Goal: Task Accomplishment & Management: Use online tool/utility

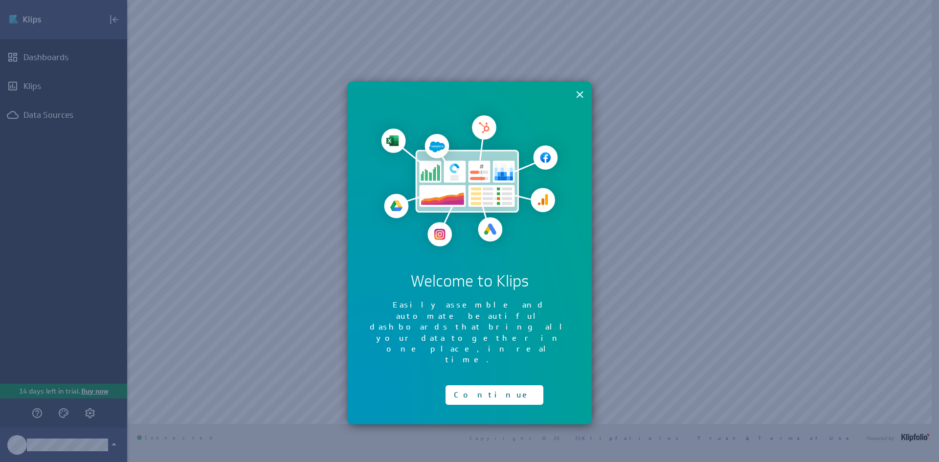
click at [581, 89] on button "×" at bounding box center [579, 95] width 9 height 20
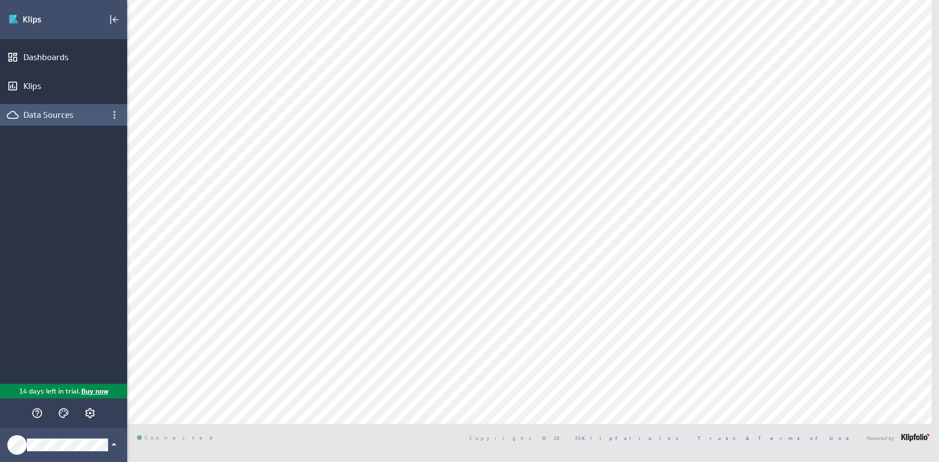
click at [66, 121] on div "Data Sources" at bounding box center [63, 115] width 127 height 22
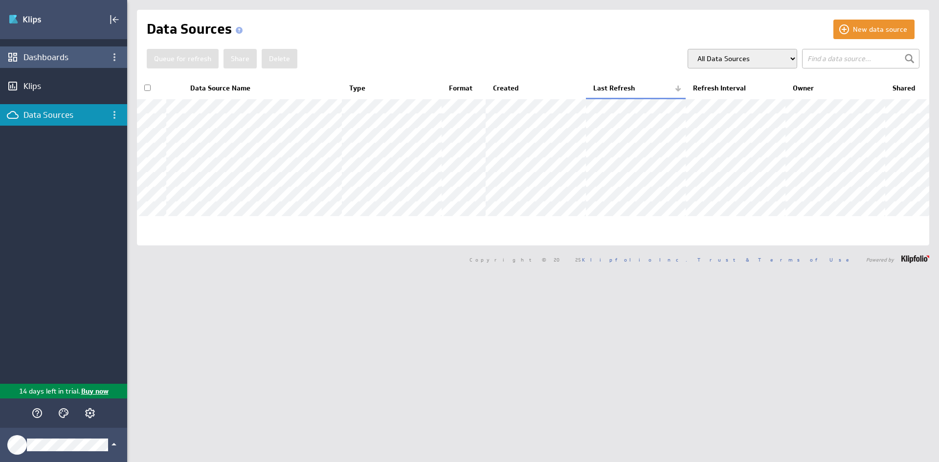
click at [49, 66] on div "Dashboards" at bounding box center [63, 57] width 127 height 22
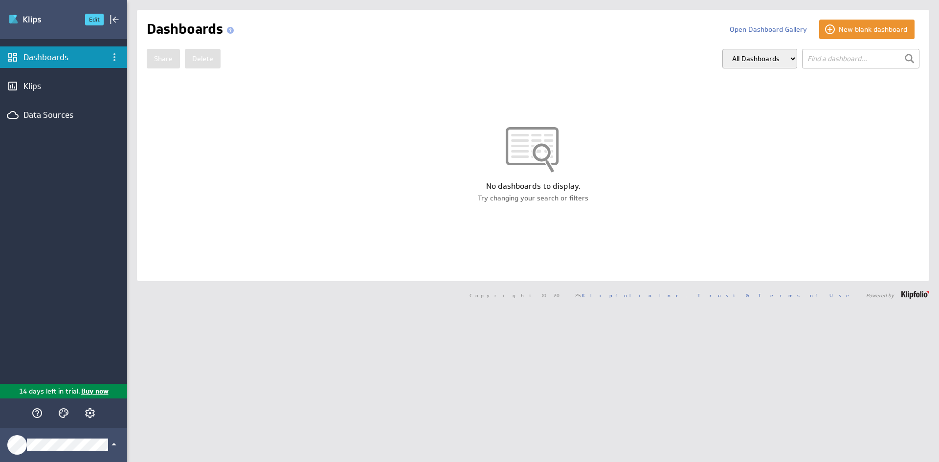
click at [30, 14] on img "Go to Dashboards" at bounding box center [42, 20] width 68 height 16
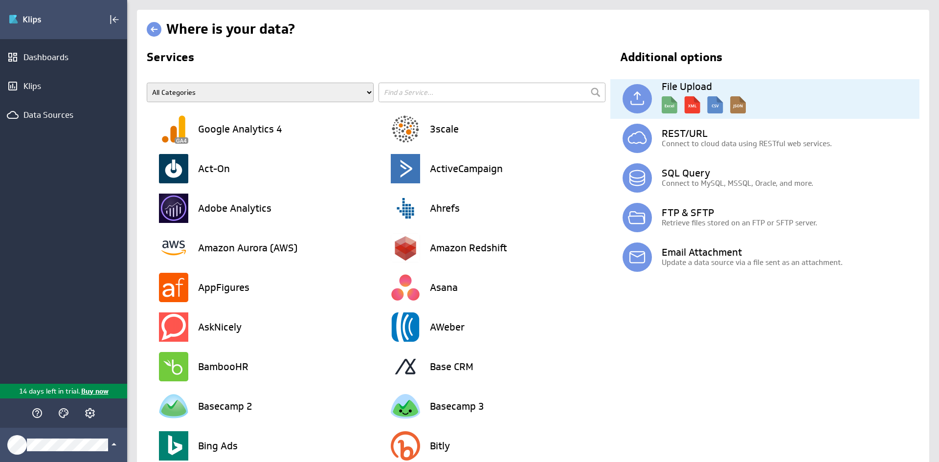
click at [664, 109] on img at bounding box center [704, 102] width 84 height 22
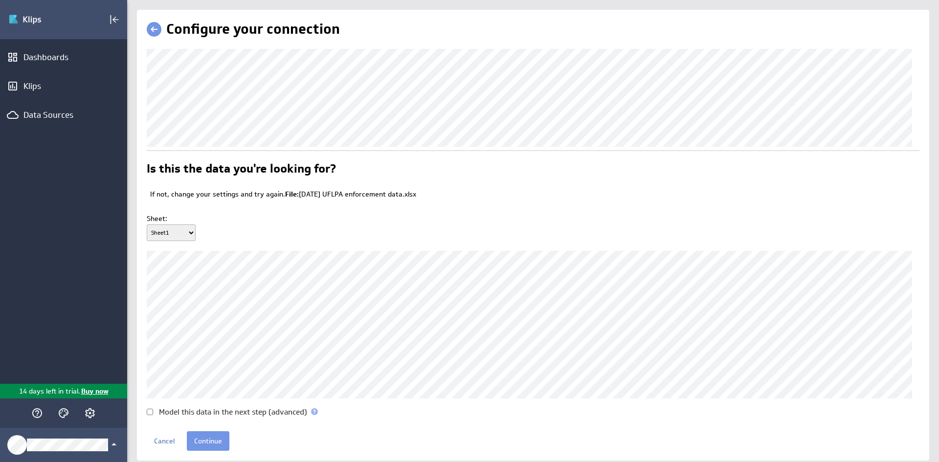
scroll to position [26, 0]
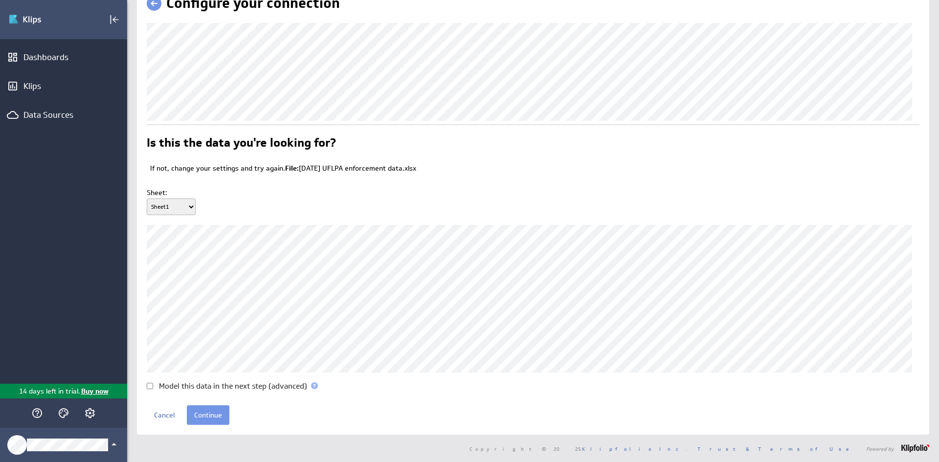
click at [149, 387] on input "Model this data in the next step (advanced)" at bounding box center [150, 386] width 6 height 6
checkbox input "true"
click at [199, 415] on input "Continue" at bounding box center [208, 415] width 43 height 20
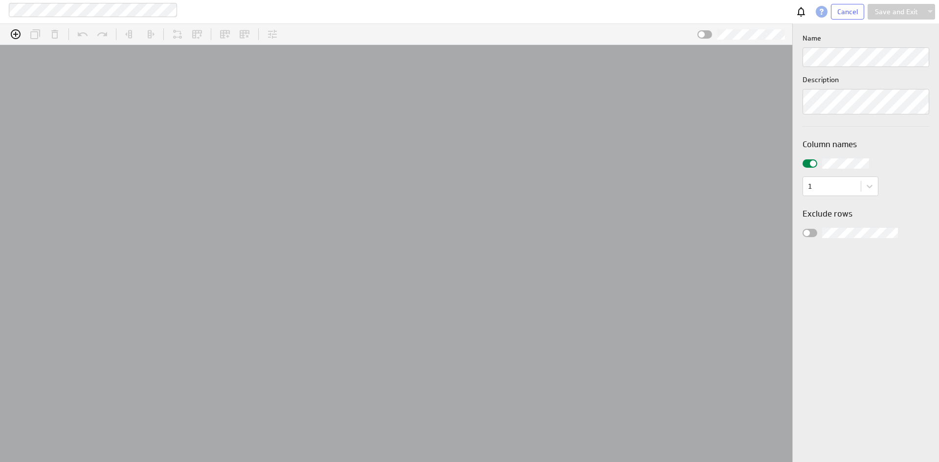
scroll to position [30, 814]
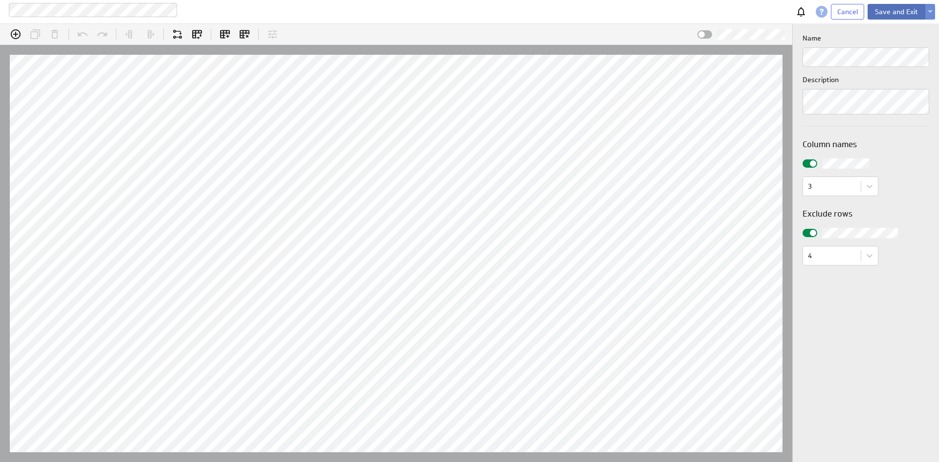
click at [888, 15] on button "Save and Exit" at bounding box center [896, 12] width 58 height 16
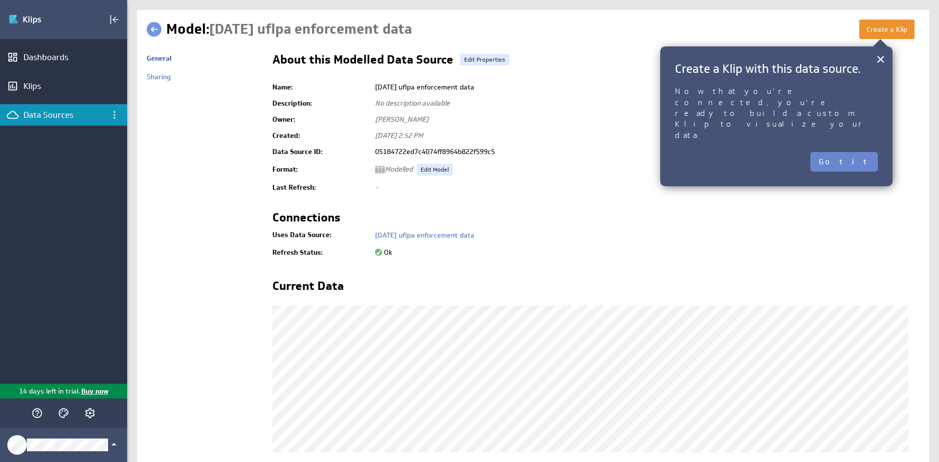
click at [850, 152] on button "Got it" at bounding box center [843, 162] width 67 height 20
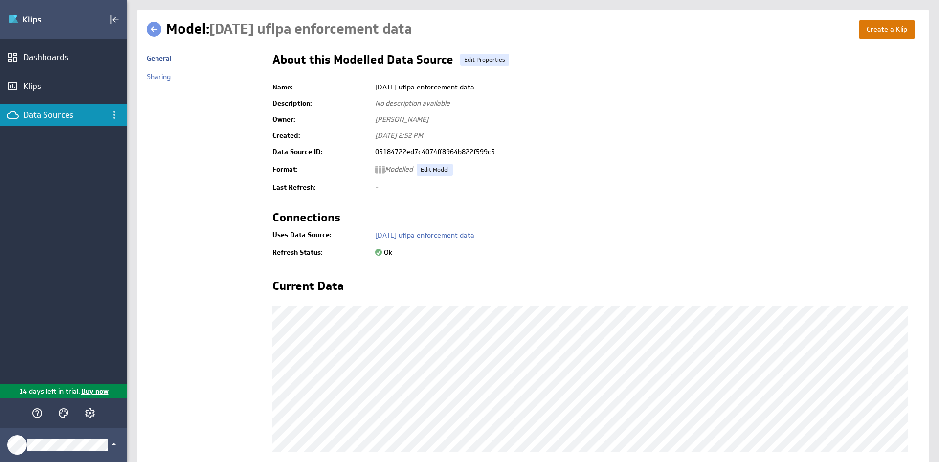
click at [880, 33] on button "Create a Klip" at bounding box center [886, 30] width 55 height 20
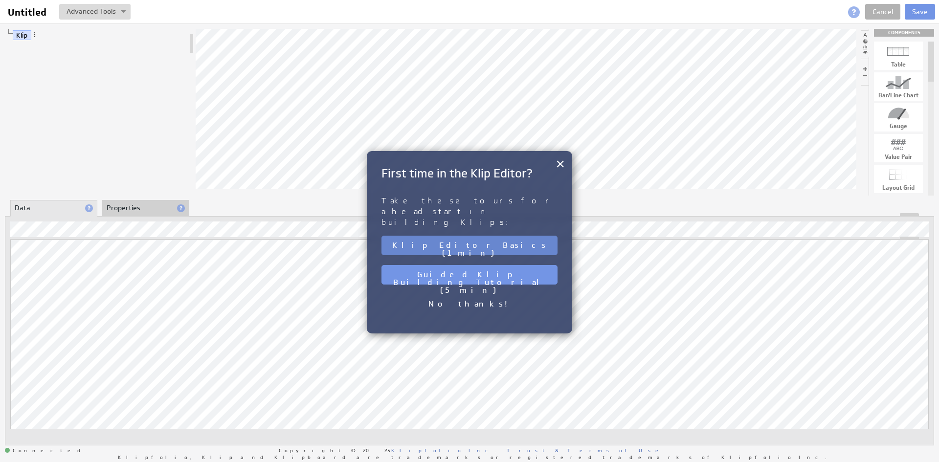
click at [496, 236] on button "Klip Editor Basics (1 min)" at bounding box center [469, 246] width 176 height 20
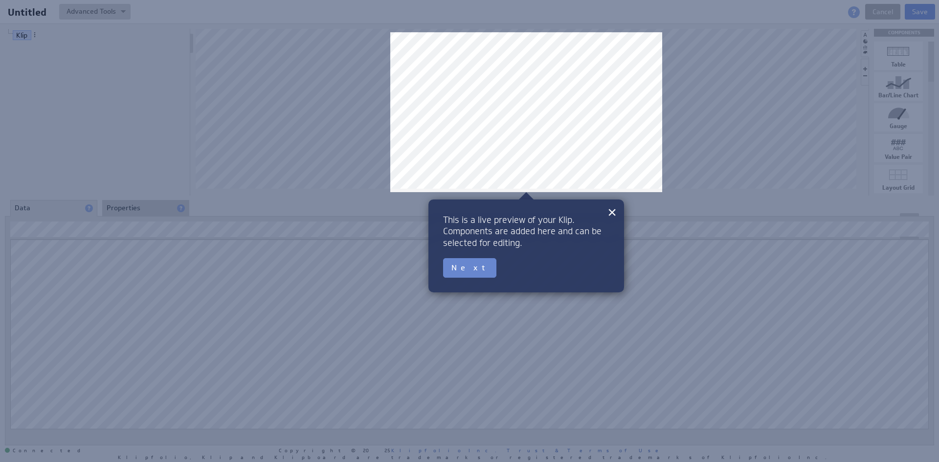
click at [459, 263] on button "Next" at bounding box center [469, 268] width 53 height 20
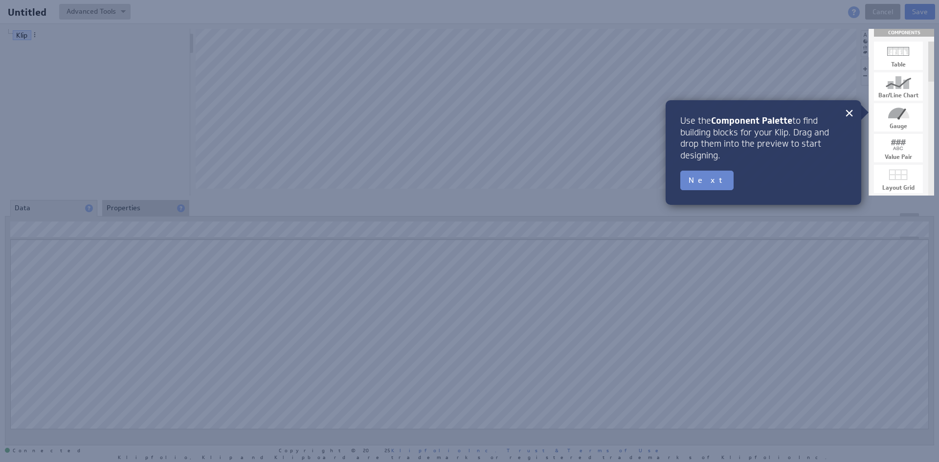
click at [701, 178] on button "Next" at bounding box center [706, 181] width 53 height 20
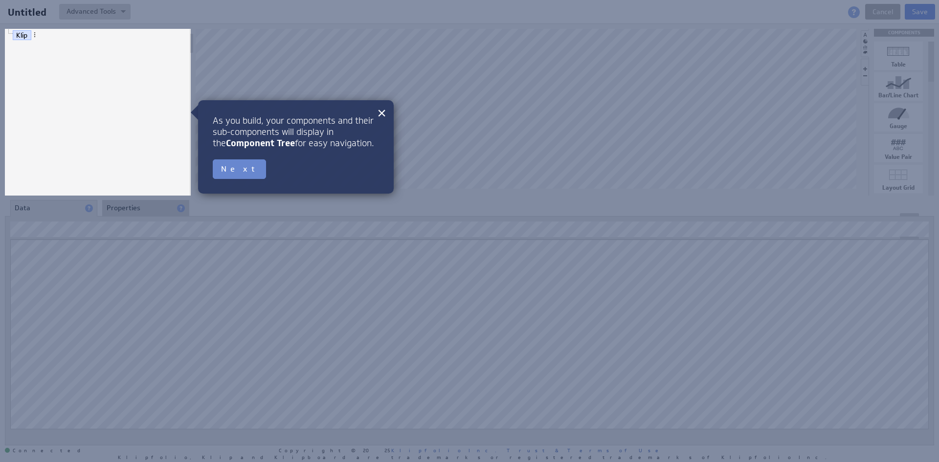
click at [225, 169] on button "Next" at bounding box center [239, 169] width 53 height 20
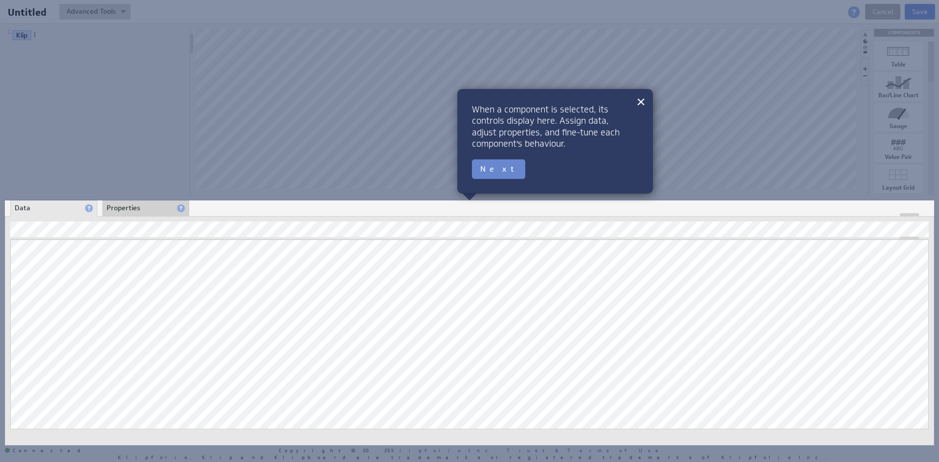
click at [490, 172] on button "Next" at bounding box center [498, 169] width 53 height 20
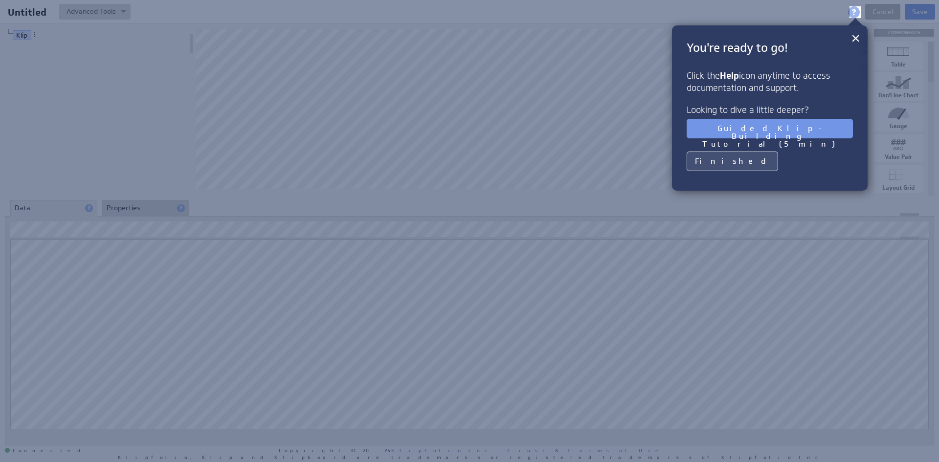
click at [722, 160] on button "Finished" at bounding box center [731, 162] width 91 height 20
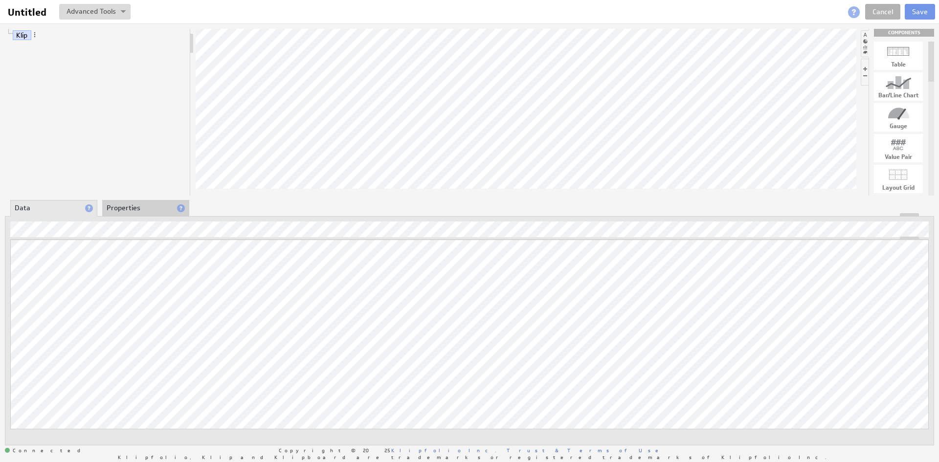
click at [893, 85] on div at bounding box center [898, 83] width 49 height 16
click at [909, 77] on div at bounding box center [898, 83] width 49 height 16
click at [48, 210] on li "Data" at bounding box center [53, 208] width 87 height 17
click at [130, 203] on li "Properties" at bounding box center [145, 208] width 87 height 17
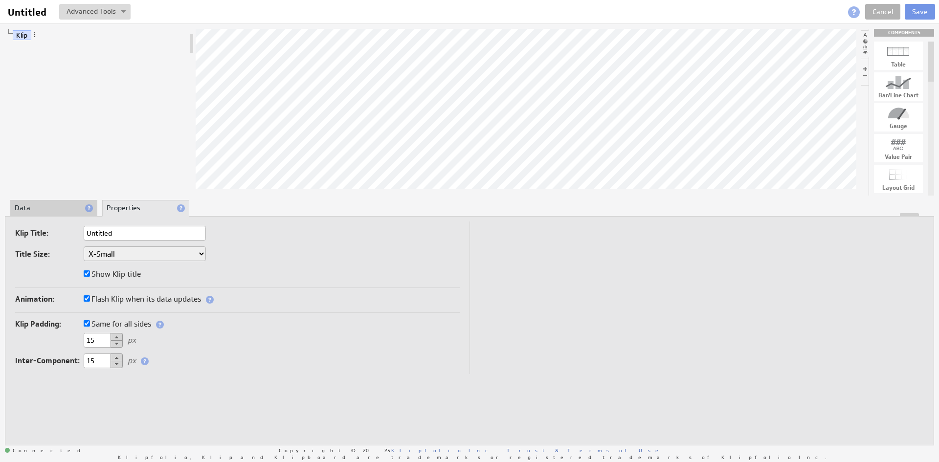
click at [38, 207] on li "Data" at bounding box center [53, 208] width 87 height 17
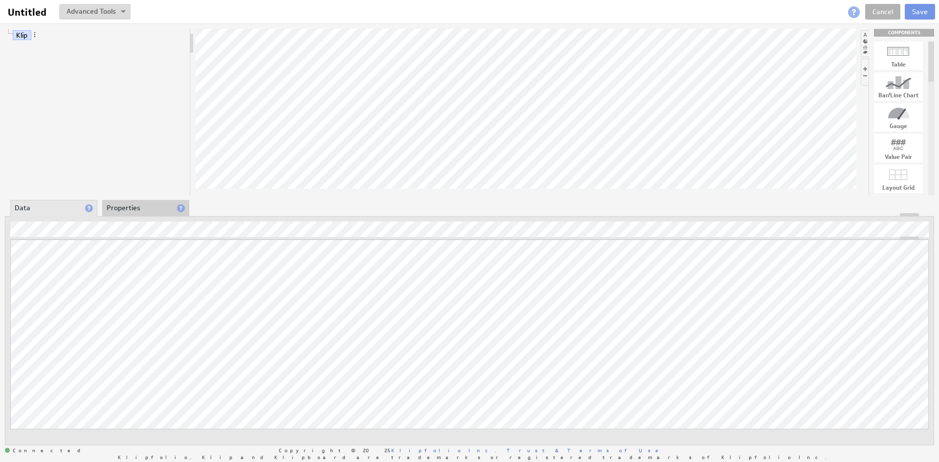
click at [127, 205] on li "Properties" at bounding box center [145, 208] width 87 height 17
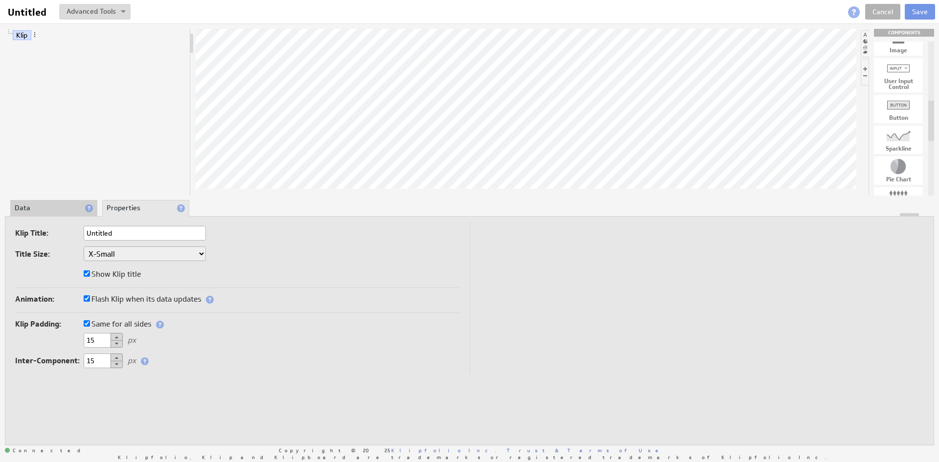
click at [900, 135] on div at bounding box center [898, 136] width 49 height 16
drag, startPoint x: 900, startPoint y: 135, endPoint x: 883, endPoint y: 140, distance: 17.9
drag, startPoint x: 907, startPoint y: 85, endPoint x: 539, endPoint y: 108, distance: 369.4
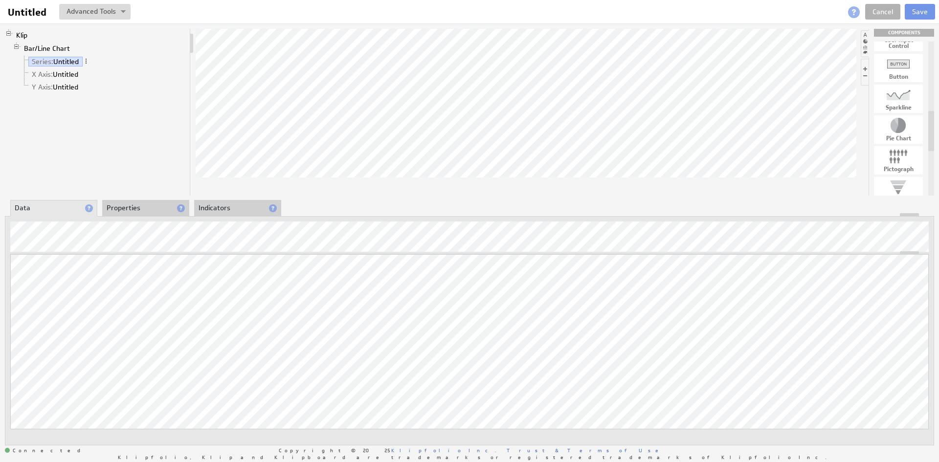
click at [902, 160] on div at bounding box center [898, 157] width 49 height 16
drag, startPoint x: 902, startPoint y: 160, endPoint x: 551, endPoint y: 106, distance: 355.2
